Goal: Task Accomplishment & Management: Use online tool/utility

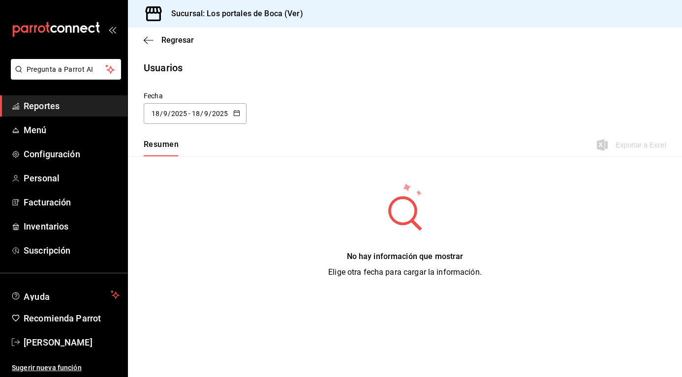
type input "[DATE]"
type input "12"
type input "[DATE]"
type input "16"
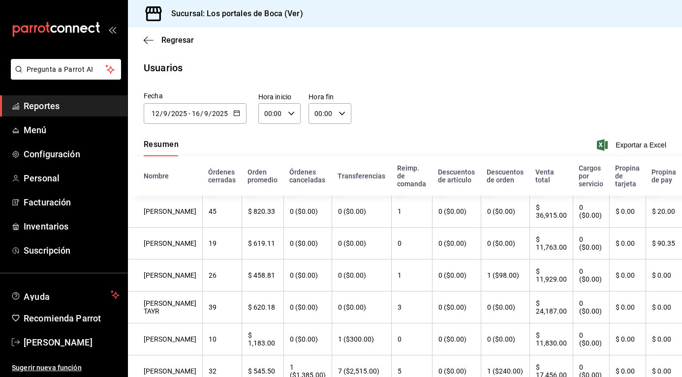
click at [242, 111] on div "[DATE] [DATE] - [DATE] [DATE]" at bounding box center [195, 113] width 103 height 21
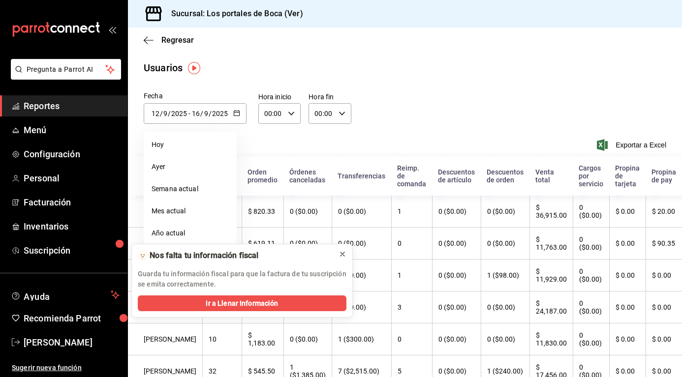
click at [348, 257] on button at bounding box center [342, 254] width 16 height 16
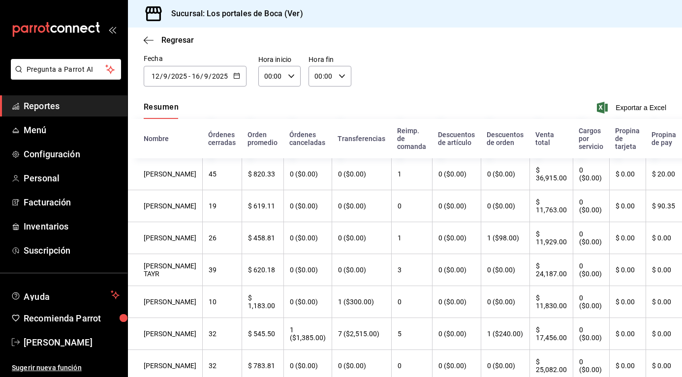
scroll to position [33, 0]
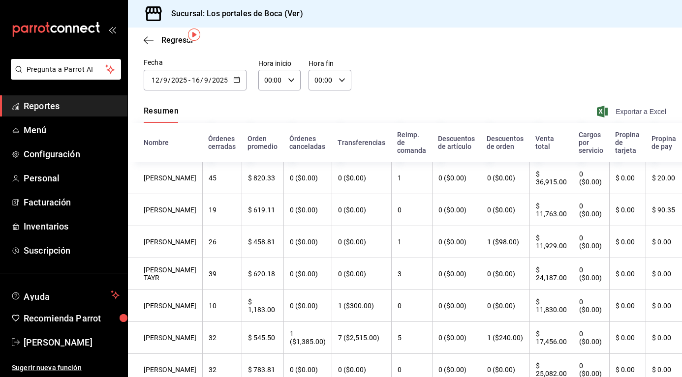
click at [623, 108] on span "Exportar a Excel" at bounding box center [632, 112] width 67 height 12
